Goal: Navigation & Orientation: Find specific page/section

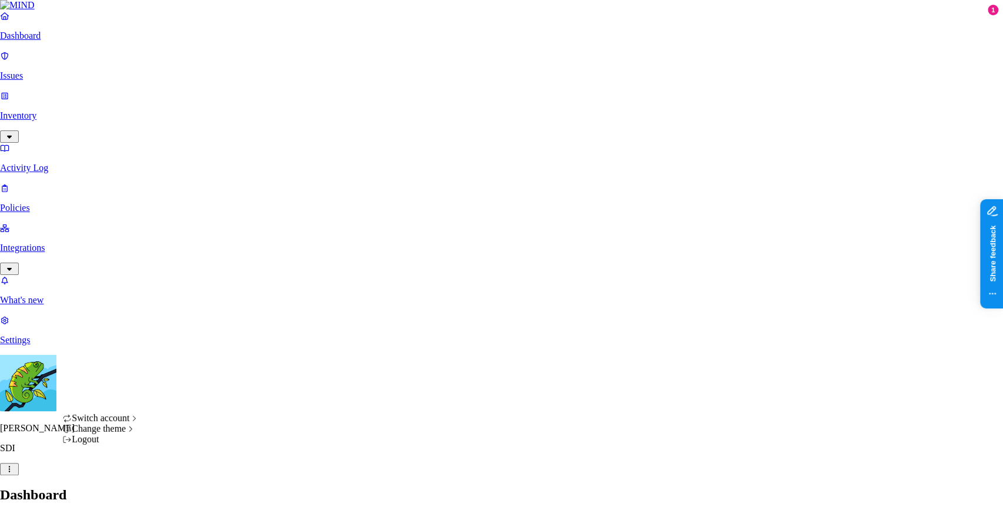
drag, startPoint x: 17, startPoint y: 267, endPoint x: 36, endPoint y: 163, distance: 105.1
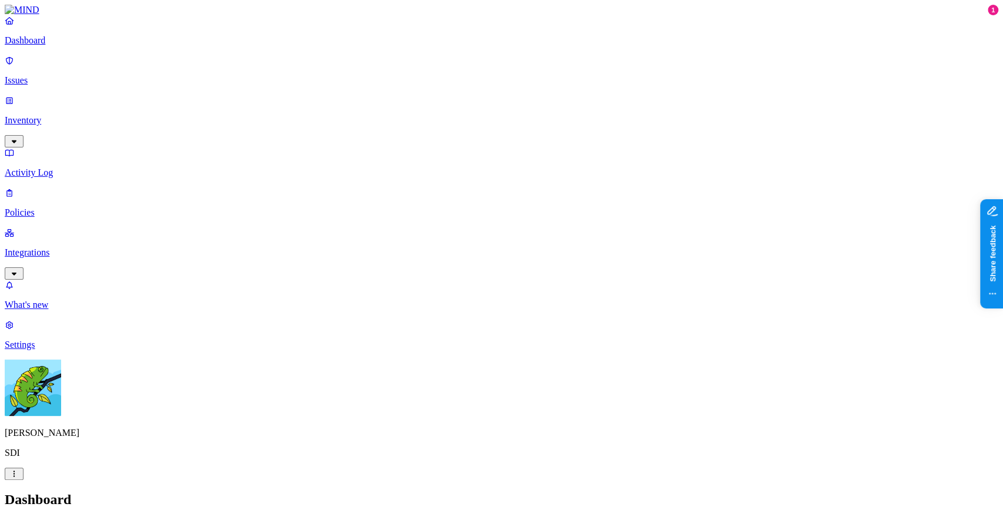
click at [46, 247] on p "Integrations" at bounding box center [502, 252] width 994 height 11
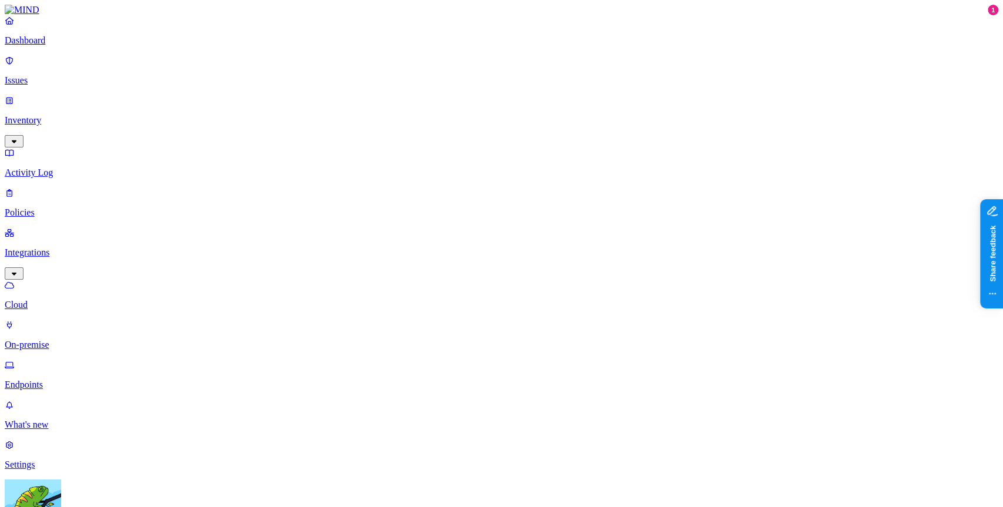
click at [58, 320] on link "On-premise" at bounding box center [502, 335] width 994 height 31
click at [55, 380] on p "Endpoints" at bounding box center [502, 385] width 994 height 11
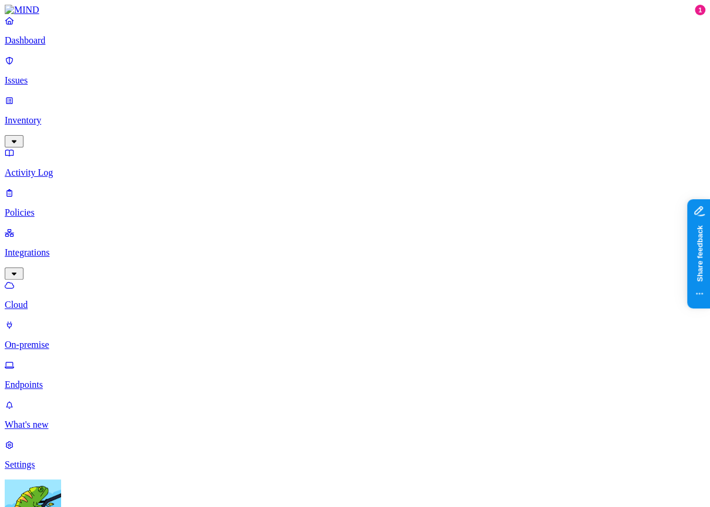
drag, startPoint x: 300, startPoint y: 276, endPoint x: 306, endPoint y: 269, distance: 9.2
